Goal: Task Accomplishment & Management: Manage account settings

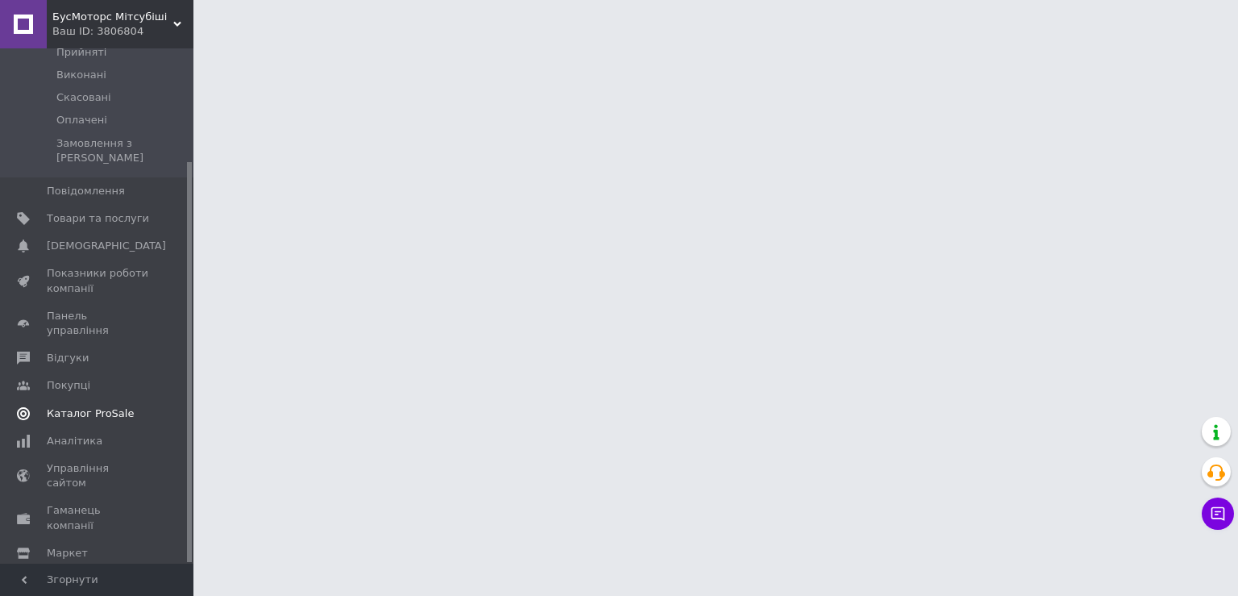
click at [121, 406] on span "Каталог ProSale" at bounding box center [98, 413] width 102 height 15
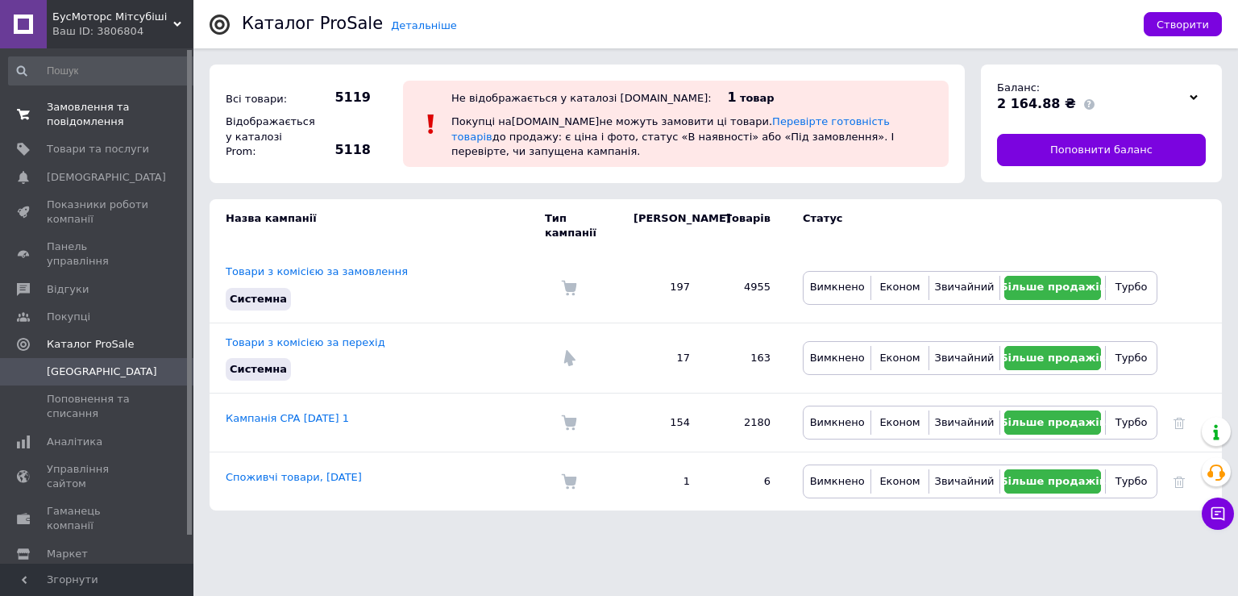
click at [132, 118] on span "Замовлення та повідомлення" at bounding box center [98, 114] width 102 height 29
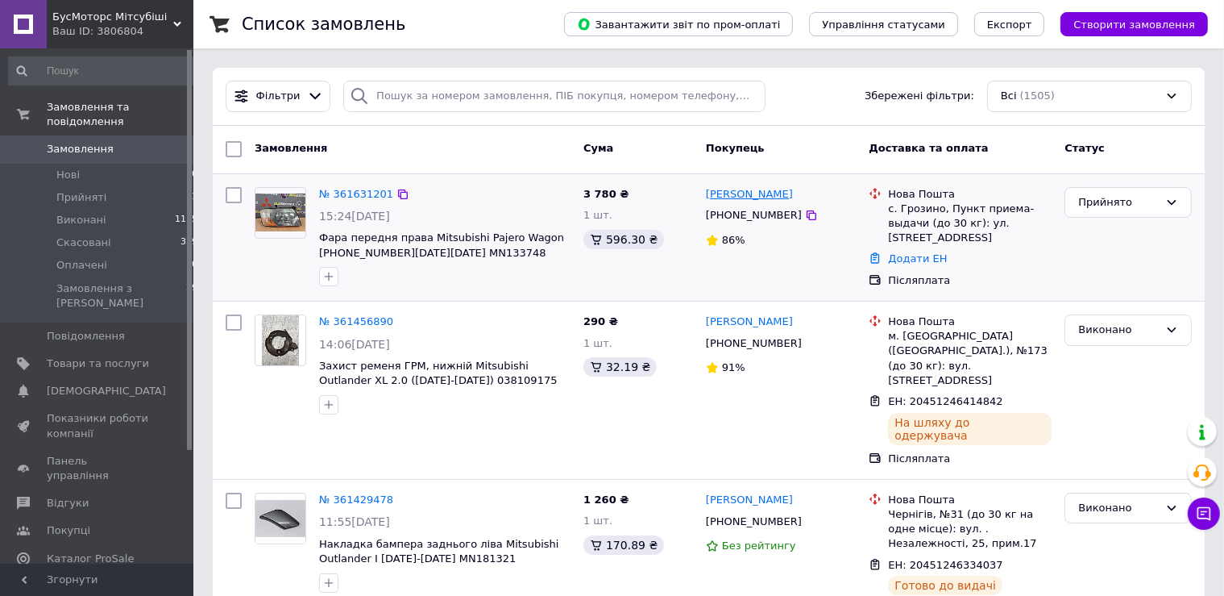
click at [728, 197] on link "[PERSON_NAME]" at bounding box center [749, 194] width 87 height 15
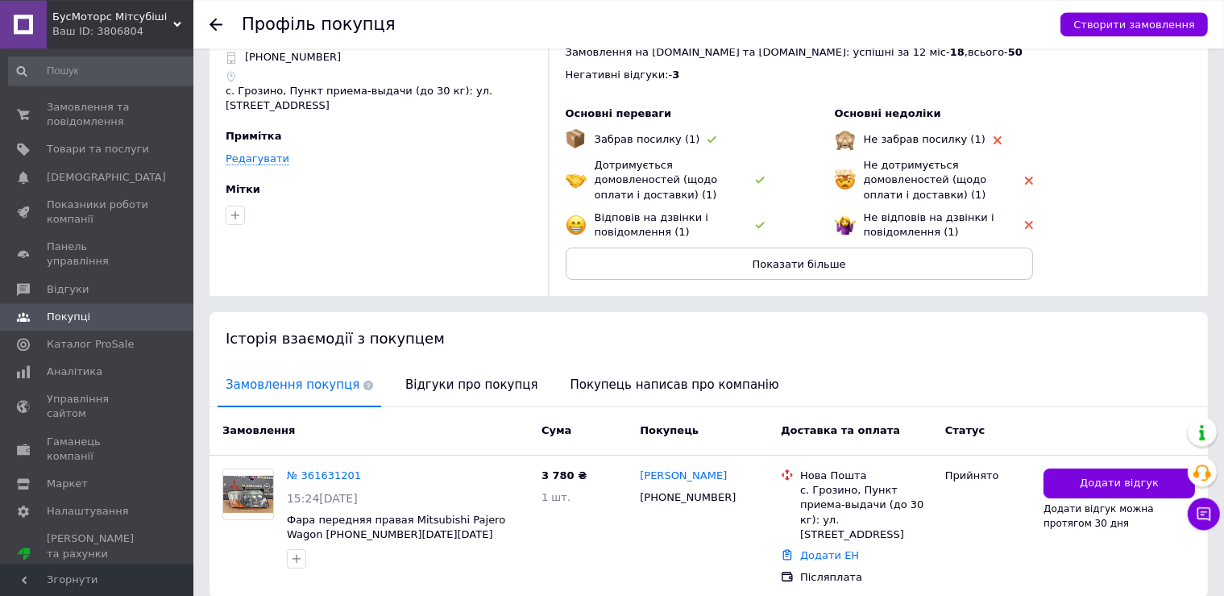
scroll to position [113, 0]
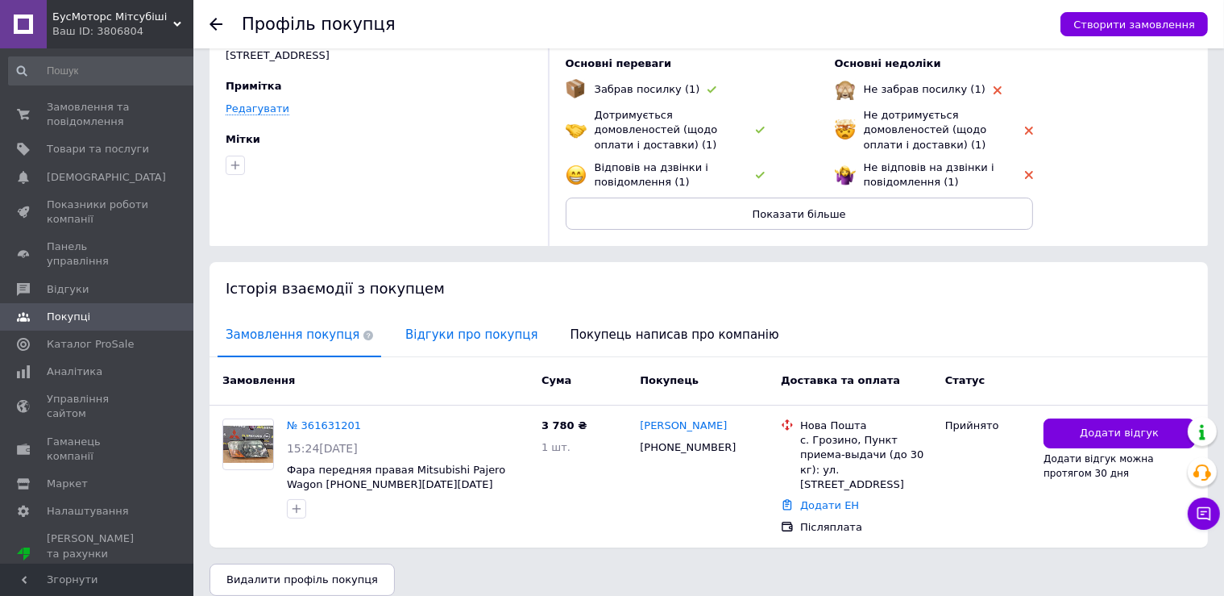
click at [459, 326] on span "Відгуки про покупця" at bounding box center [471, 334] width 148 height 41
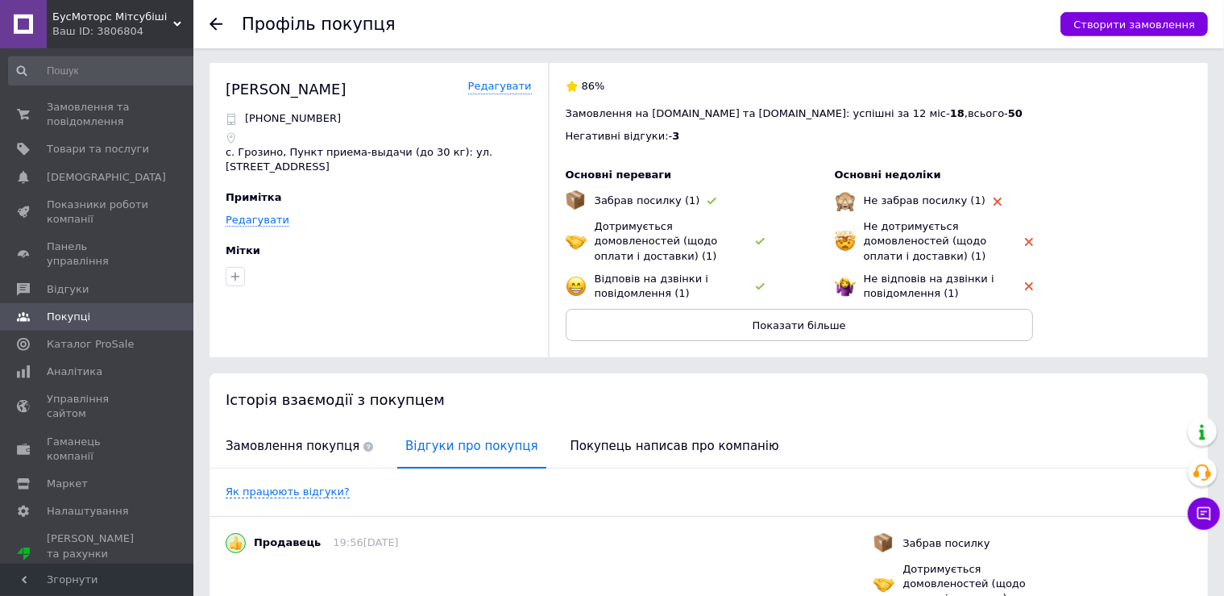
scroll to position [0, 0]
click at [112, 310] on link "Покупці" at bounding box center [103, 316] width 207 height 27
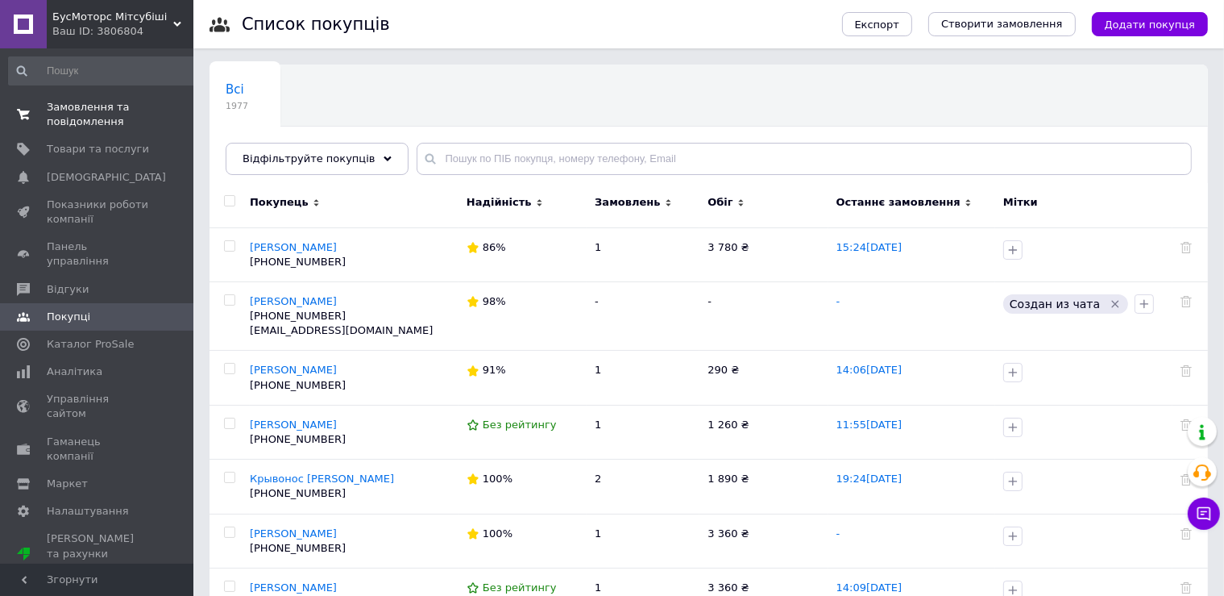
click at [118, 116] on span "Замовлення та повідомлення" at bounding box center [98, 114] width 102 height 29
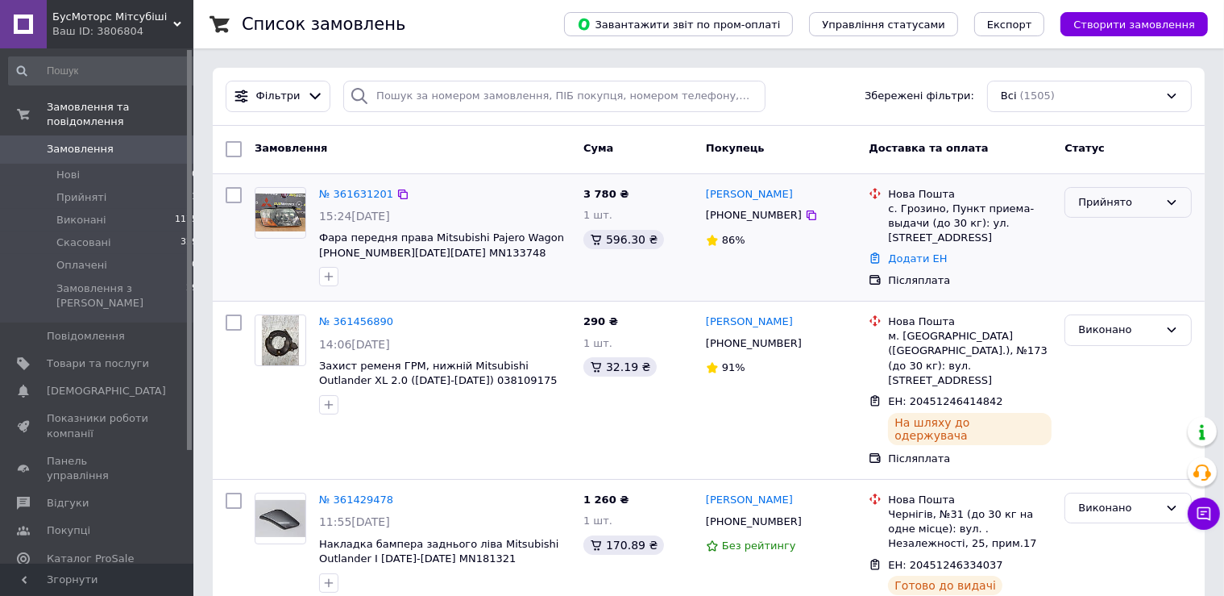
click at [1124, 201] on div "Прийнято" at bounding box center [1118, 202] width 81 height 17
click at [1106, 269] on li "Скасовано" at bounding box center [1128, 266] width 126 height 30
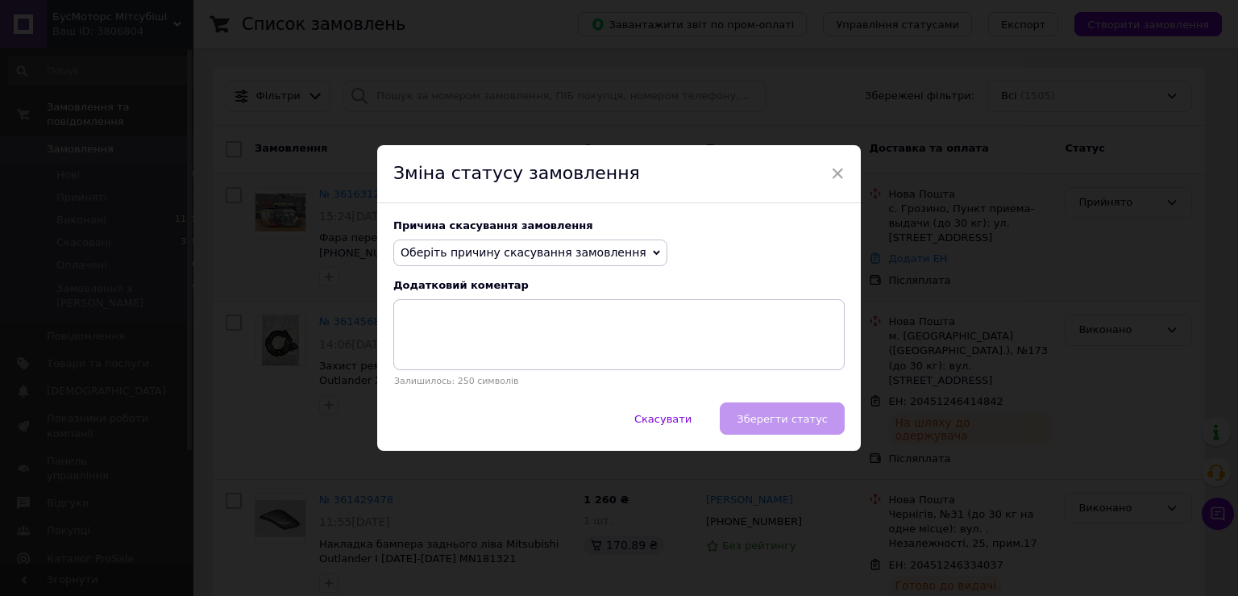
click at [619, 250] on span "Оберіть причину скасування замовлення" at bounding box center [530, 252] width 274 height 27
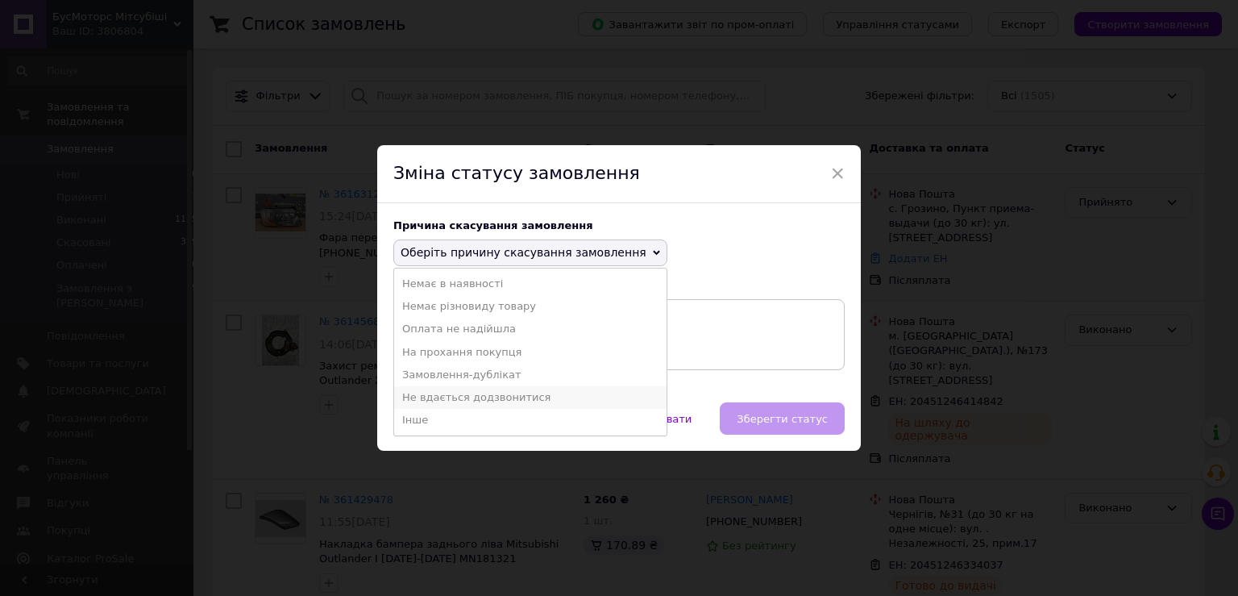
click at [489, 401] on li "Не вдається додзвонитися" at bounding box center [530, 397] width 272 height 23
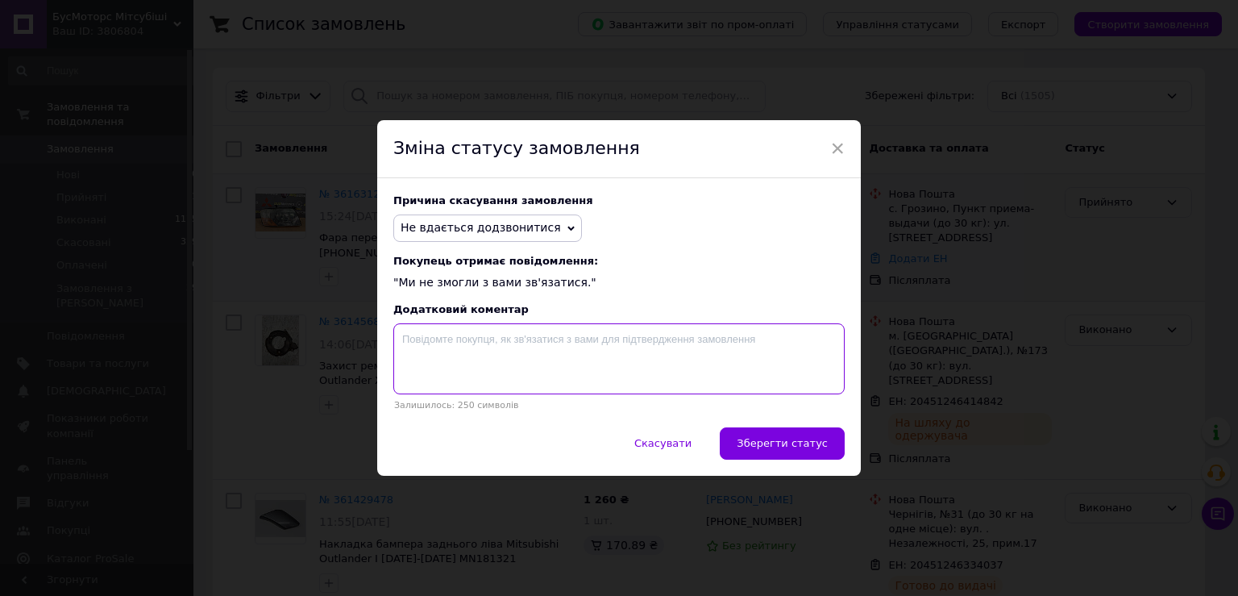
click at [546, 359] on textarea at bounding box center [618, 358] width 451 height 71
type textarea "y"
type textarea "Не беруть слухавку"
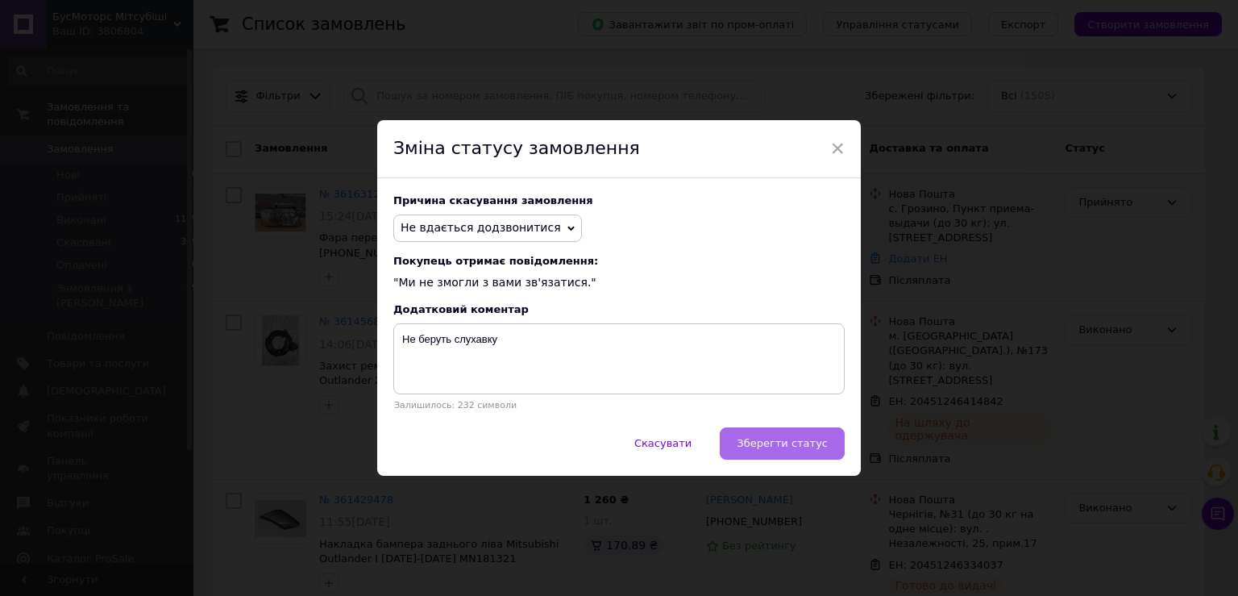
click at [830, 445] on button "Зберегти статус" at bounding box center [782, 443] width 125 height 32
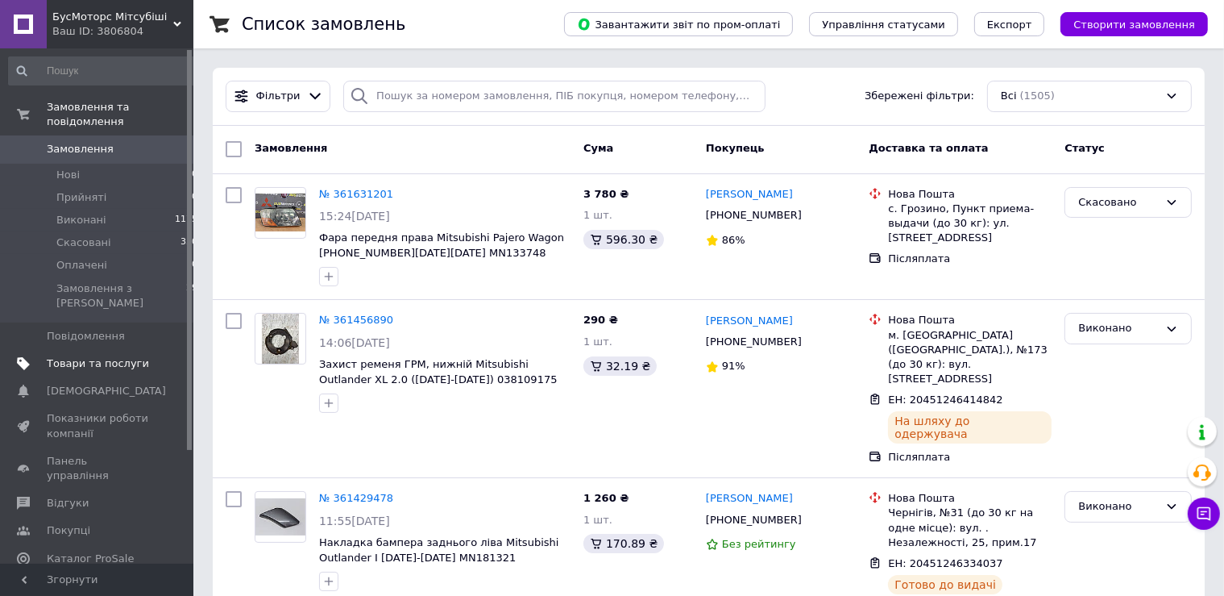
click at [121, 350] on link "Товари та послуги" at bounding box center [103, 363] width 207 height 27
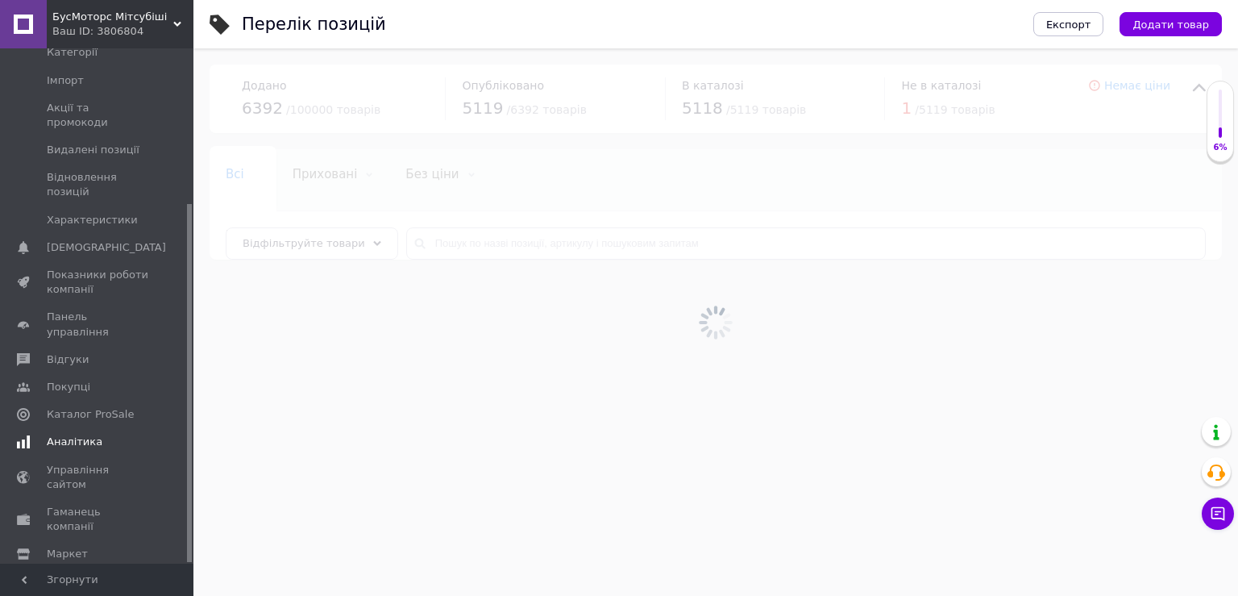
scroll to position [222, 0]
click at [114, 406] on span "Каталог ProSale" at bounding box center [90, 413] width 87 height 15
